Goal: Task Accomplishment & Management: Use online tool/utility

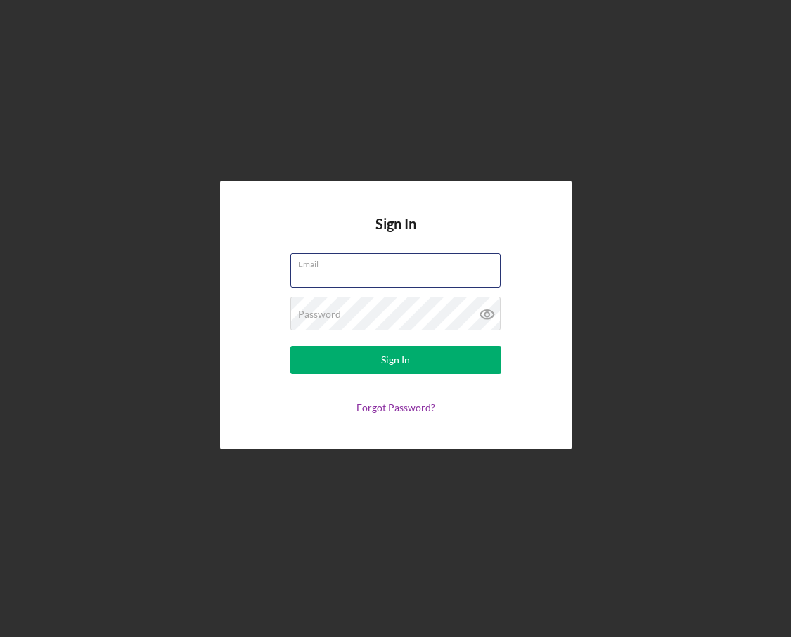
type input "[PERSON_NAME][EMAIL_ADDRESS][DOMAIN_NAME]"
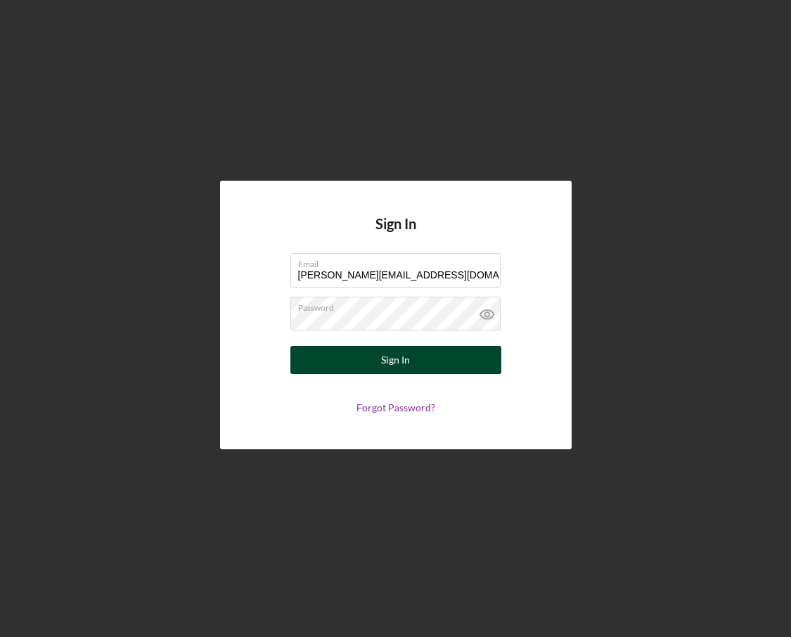
click at [360, 348] on button "Sign In" at bounding box center [395, 360] width 211 height 28
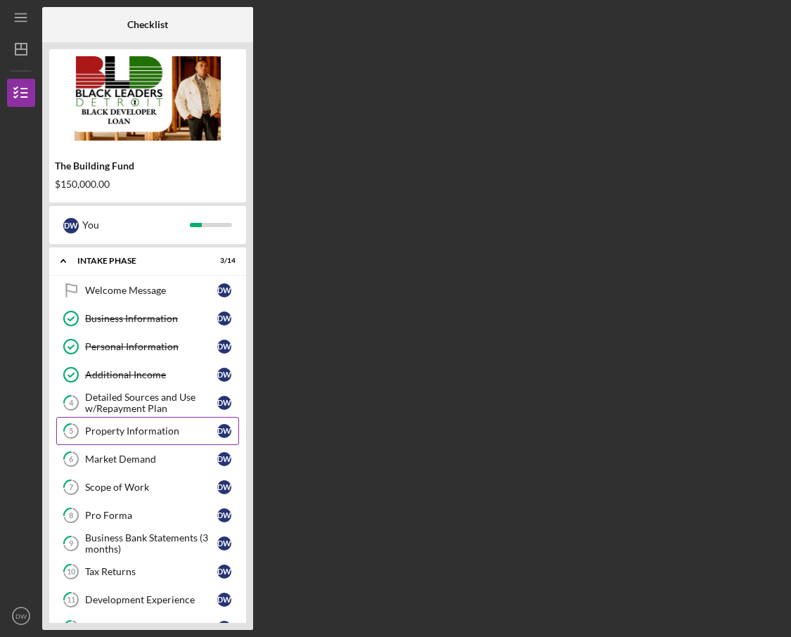
click at [127, 439] on link "5 Property Information D W" at bounding box center [147, 431] width 183 height 28
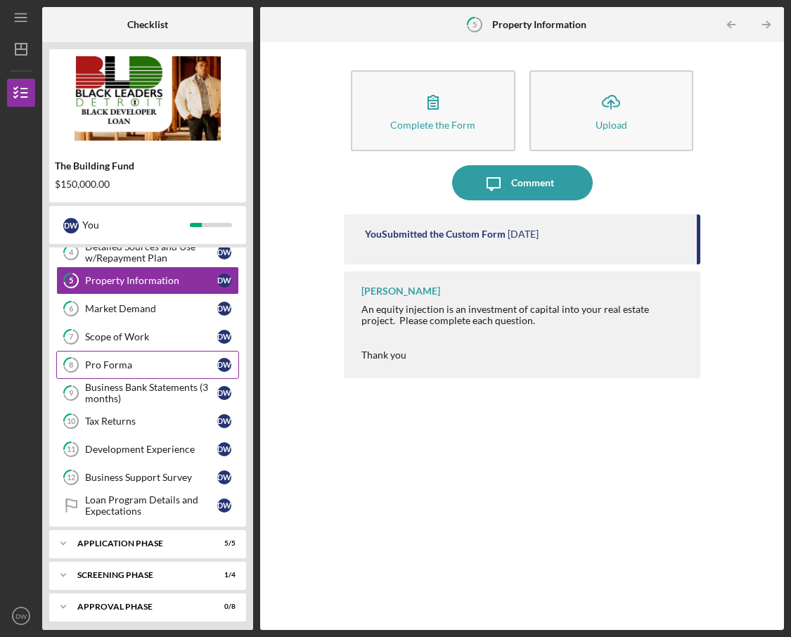
scroll to position [156, 0]
